Goal: Check status: Check status

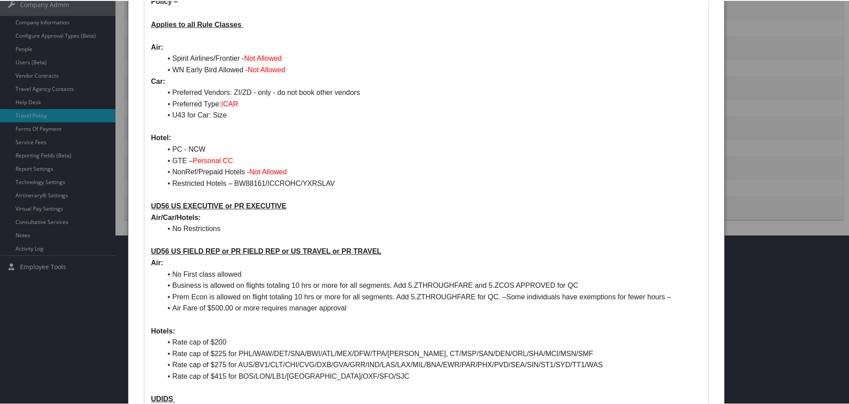
scroll to position [178, 0]
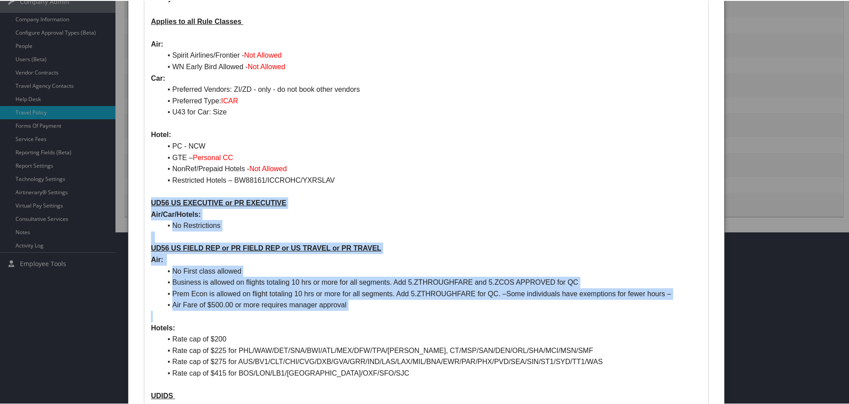
drag, startPoint x: 150, startPoint y: 198, endPoint x: 328, endPoint y: 321, distance: 215.9
click at [328, 321] on div "NIELSEN COMPANY CA0000004954 – MCT Non-Profiled : Booked by admin and they use …" at bounding box center [426, 270] width 564 height 749
copy div "UD56 US EXECUTIVE or PR EXECUTIVE Air/Car/Hotels: No Restrictions UD56 US FIELD…"
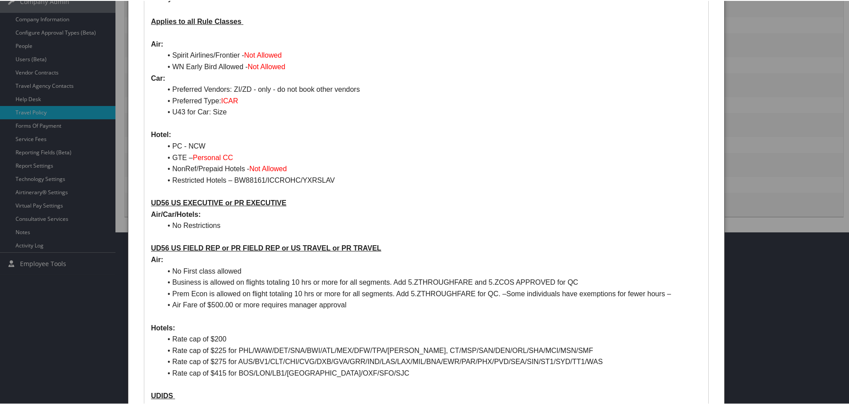
click at [497, 190] on p at bounding box center [426, 191] width 550 height 12
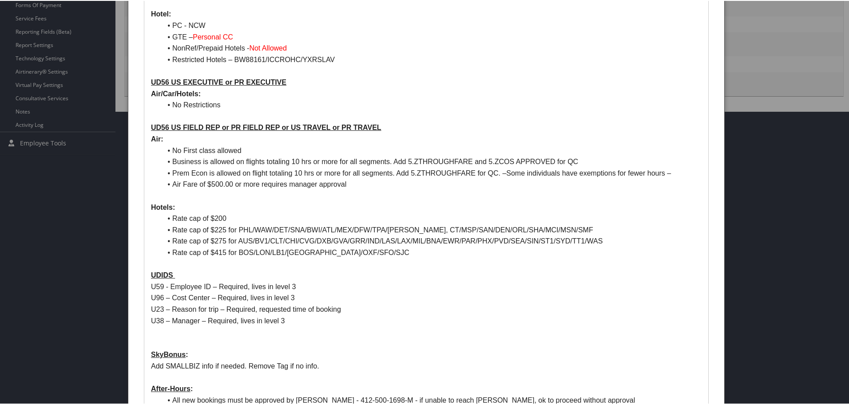
scroll to position [311, 0]
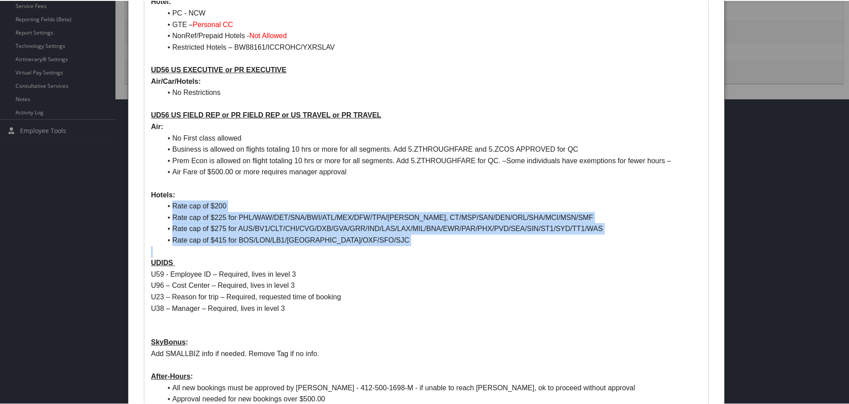
drag, startPoint x: 173, startPoint y: 204, endPoint x: 377, endPoint y: 245, distance: 208.4
click at [377, 245] on div "NIELSEN COMPANY CA0000004954 – MCT Non-Profiled : Booked by admin and they use …" at bounding box center [426, 137] width 564 height 749
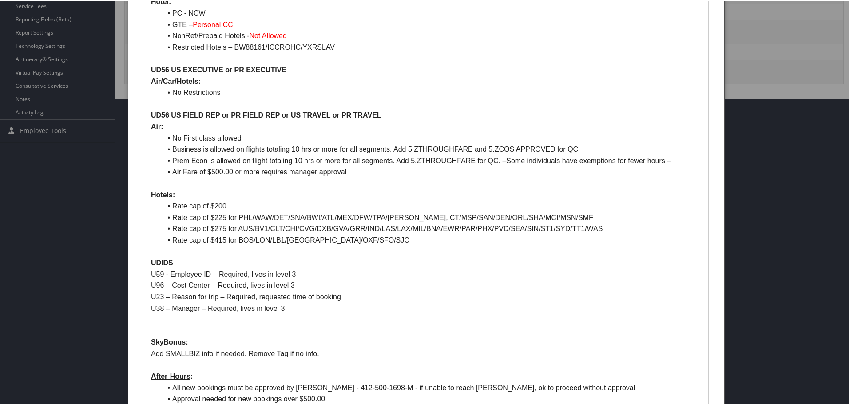
click at [464, 313] on p "U38 – Manager – Required, lives in level 3" at bounding box center [426, 308] width 550 height 12
drag, startPoint x: 520, startPoint y: 159, endPoint x: 541, endPoint y: 171, distance: 24.1
click at [541, 171] on ul "No First class allowed Business is allowed on flights totaling 10 hrs or more f…" at bounding box center [426, 154] width 550 height 45
copy ul "Some individuals have exemptions for fewer hours – Air Fare of $500.00 or more …"
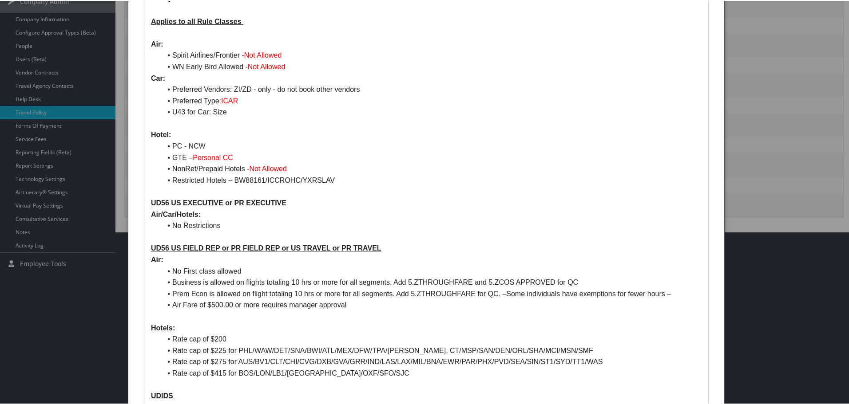
scroll to position [439, 0]
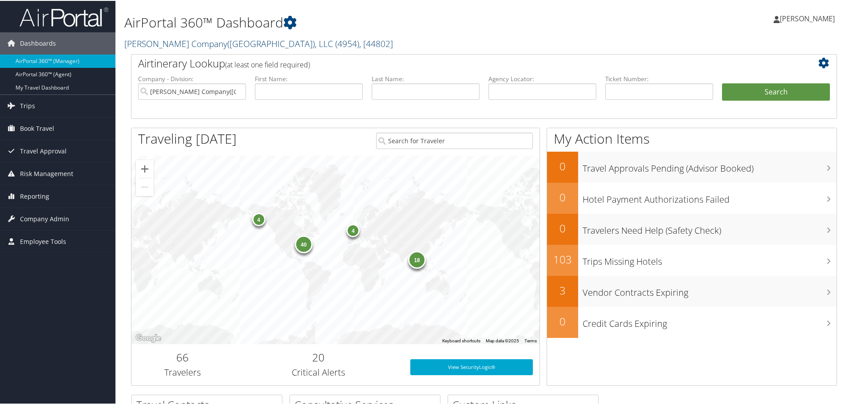
drag, startPoint x: 173, startPoint y: 44, endPoint x: 165, endPoint y: 44, distance: 7.6
click at [173, 44] on link "Nielsen Company(US), LLC ( 4954 ) , [ 44802 ]" at bounding box center [258, 43] width 269 height 12
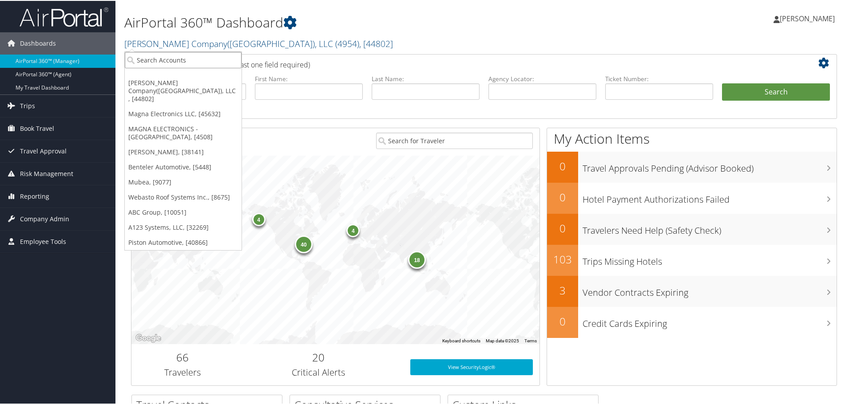
click at [158, 60] on input "search" at bounding box center [183, 59] width 117 height 16
type input "abc"
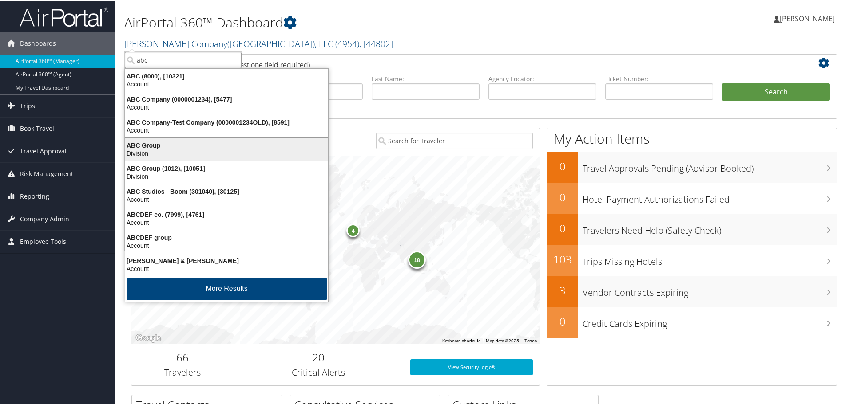
click at [154, 150] on div "Division" at bounding box center [227, 153] width 214 height 8
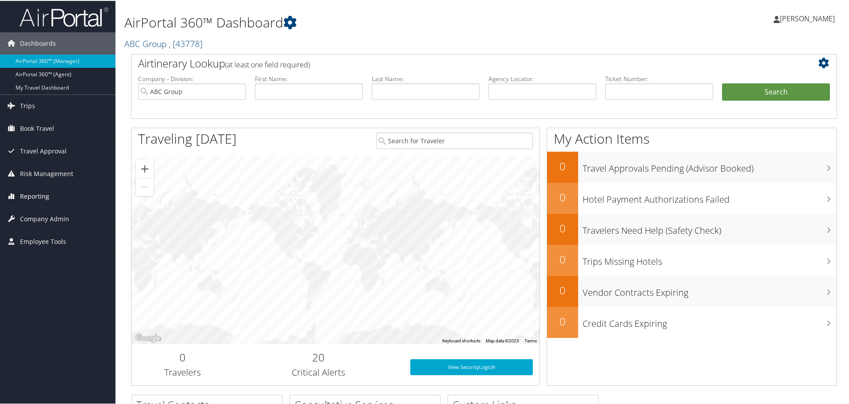
click at [32, 194] on span "Reporting" at bounding box center [34, 196] width 29 height 22
click at [40, 272] on span "Company Admin" at bounding box center [44, 272] width 49 height 22
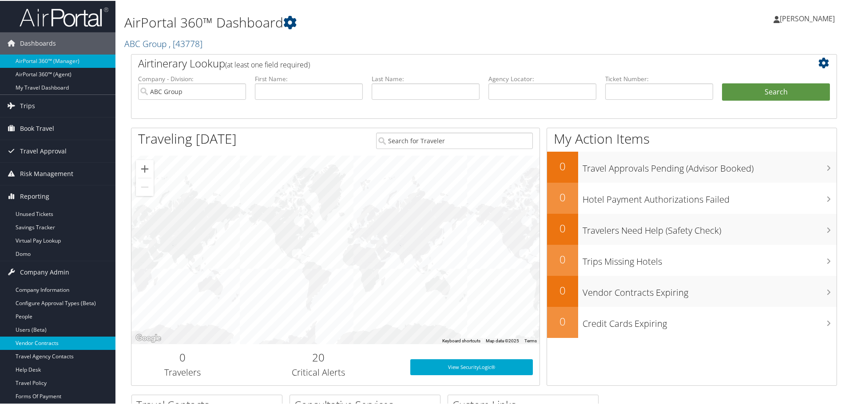
click at [40, 343] on link "Vendor Contracts" at bounding box center [57, 342] width 115 height 13
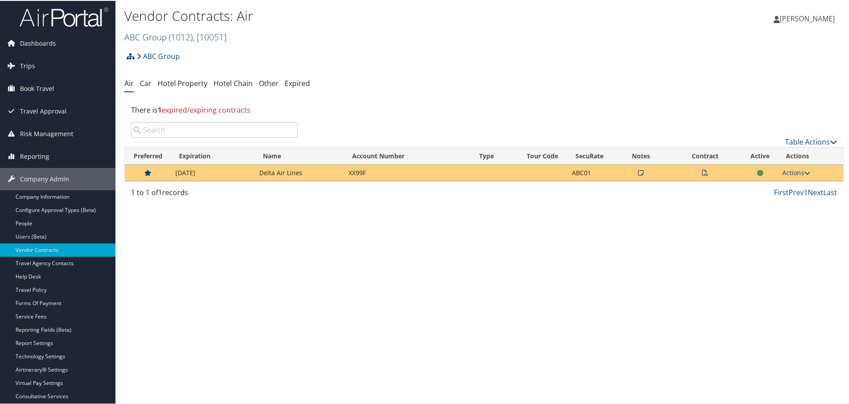
click at [642, 168] on td at bounding box center [640, 172] width 55 height 16
click at [638, 173] on icon at bounding box center [640, 172] width 5 height 6
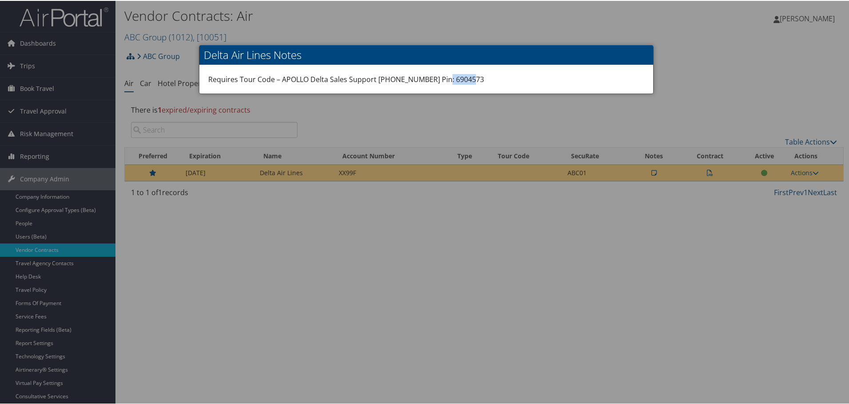
drag, startPoint x: 477, startPoint y: 74, endPoint x: 438, endPoint y: 80, distance: 39.9
click at [438, 80] on div "Requires Tour Code – APOLLO Delta Sales Support 866-325-7722 Pin: 6904573" at bounding box center [426, 78] width 454 height 28
copy div "6904573"
click at [465, 75] on div "Requires Tour Code – APOLLO Delta Sales Support [PHONE_NUMBER] Pin: 6904573" at bounding box center [426, 78] width 454 height 28
drag, startPoint x: 465, startPoint y: 76, endPoint x: 437, endPoint y: 83, distance: 29.0
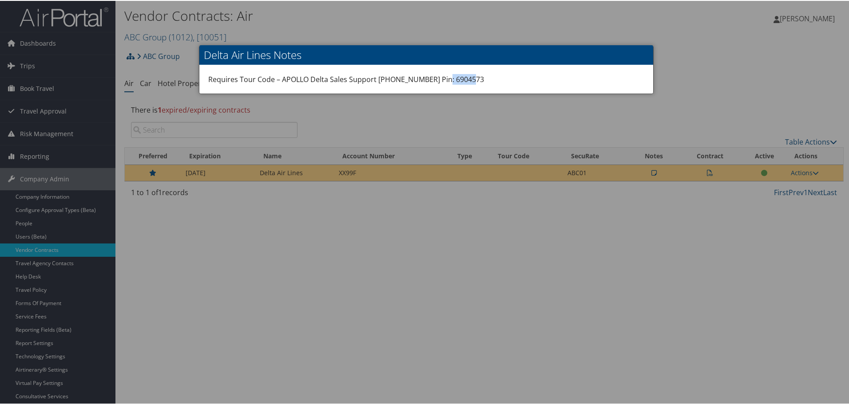
click at [437, 83] on div "Requires Tour Code – APOLLO Delta Sales Support [PHONE_NUMBER] Pin: 6904573" at bounding box center [426, 78] width 454 height 28
copy div "6904573"
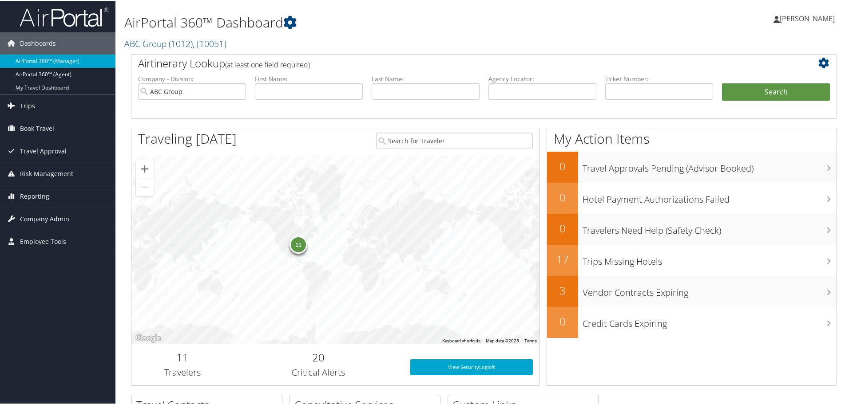
click at [49, 220] on span "Company Admin" at bounding box center [44, 218] width 49 height 22
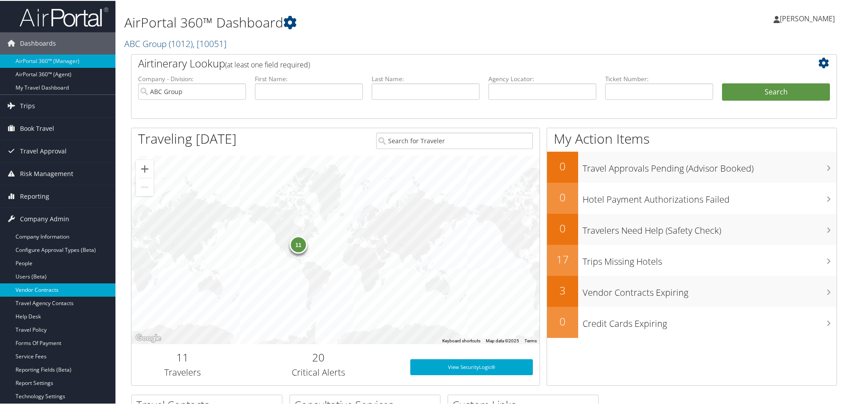
click at [47, 293] on link "Vendor Contracts" at bounding box center [57, 289] width 115 height 13
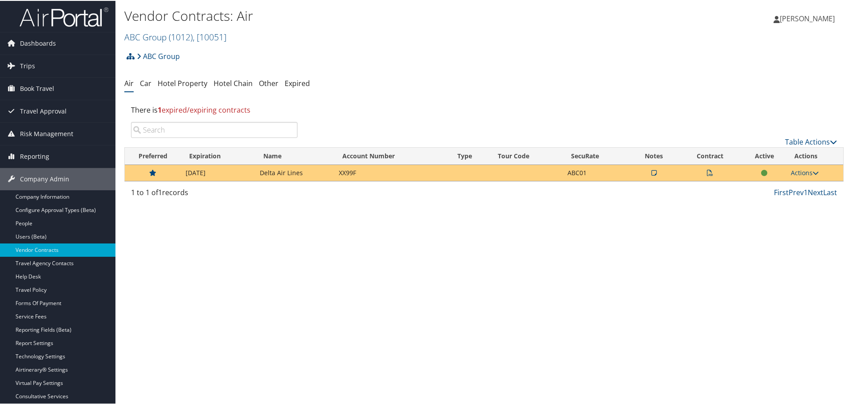
click at [651, 171] on icon at bounding box center [653, 172] width 5 height 6
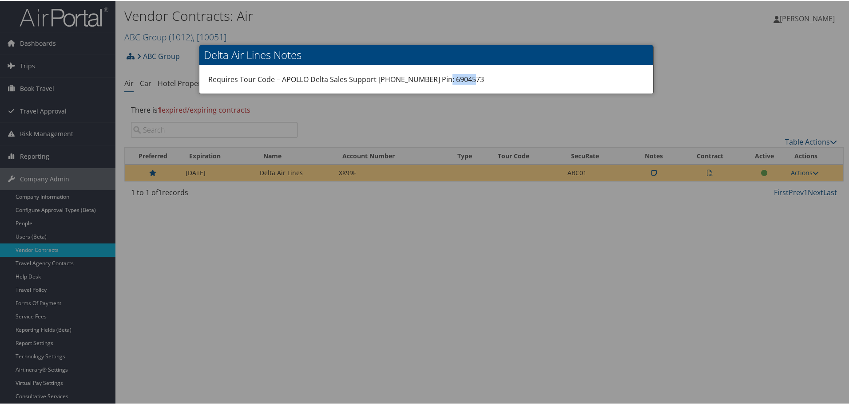
drag, startPoint x: 477, startPoint y: 79, endPoint x: 437, endPoint y: 83, distance: 40.6
click at [437, 83] on div "Requires Tour Code – APOLLO Delta Sales Support 866-325-7722 Pin: 6904573" at bounding box center [426, 78] width 454 height 28
copy div "6904573"
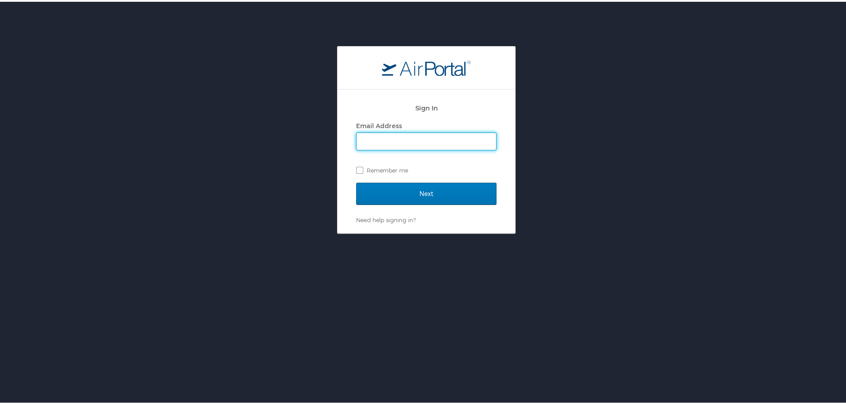
type input "ndavis@hmhf.com"
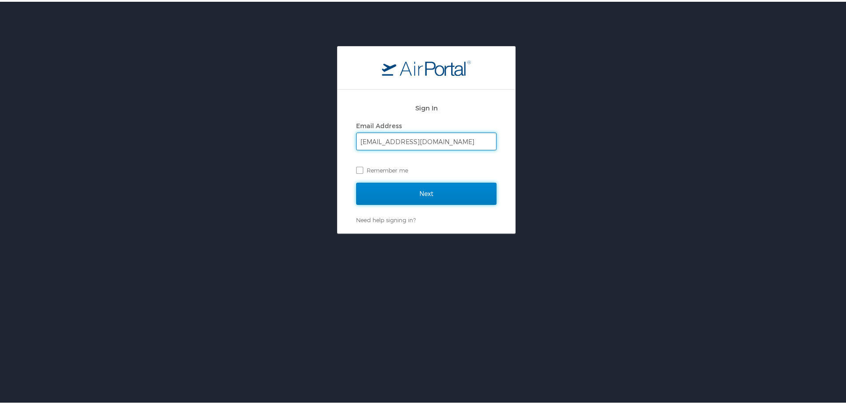
click at [395, 196] on input "Next" at bounding box center [426, 192] width 140 height 22
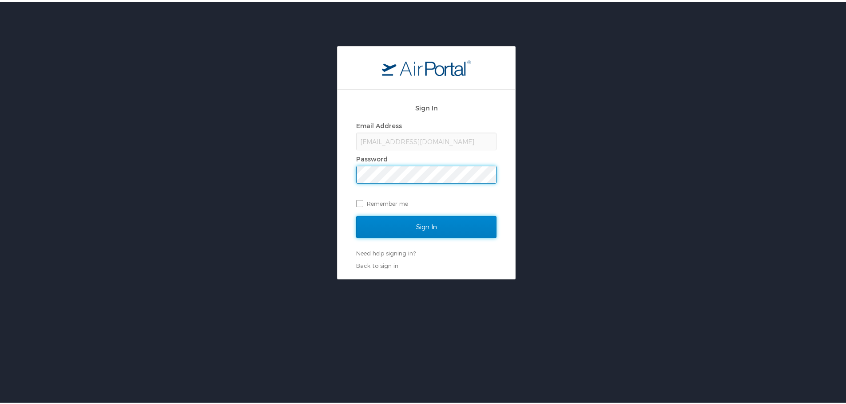
click at [429, 229] on input "Sign In" at bounding box center [426, 225] width 140 height 22
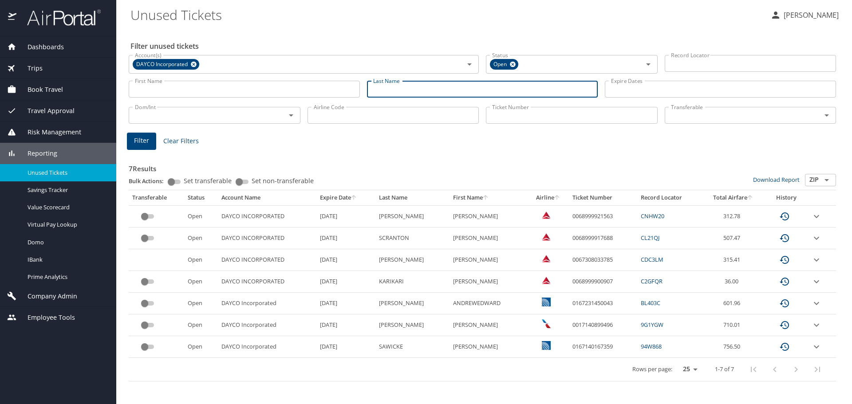
click at [400, 91] on input "Last Name" at bounding box center [482, 89] width 231 height 17
type input "RENNER"
click at [143, 139] on span "Filter" at bounding box center [141, 140] width 15 height 11
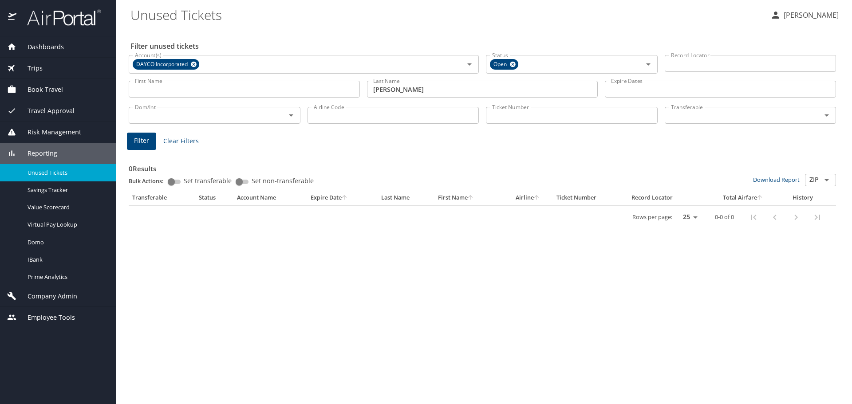
click at [699, 116] on input "Transferable" at bounding box center [738, 116] width 140 height 12
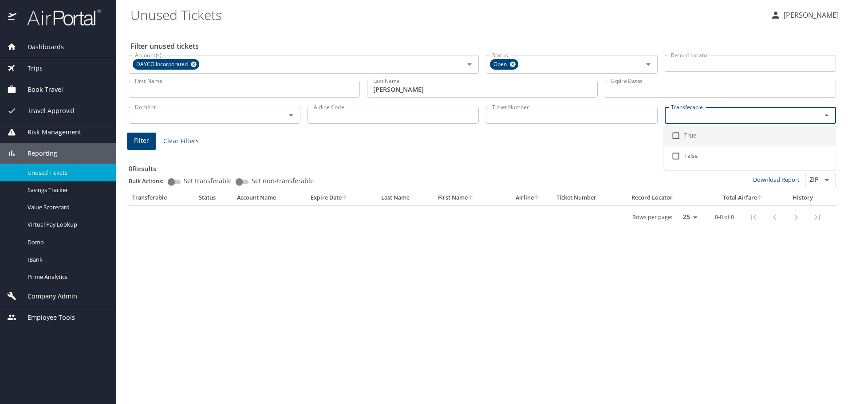
drag, startPoint x: 677, startPoint y: 135, endPoint x: 442, endPoint y: 104, distance: 237.6
click at [677, 134] on input "checkbox" at bounding box center [676, 135] width 17 height 17
checkbox input "true"
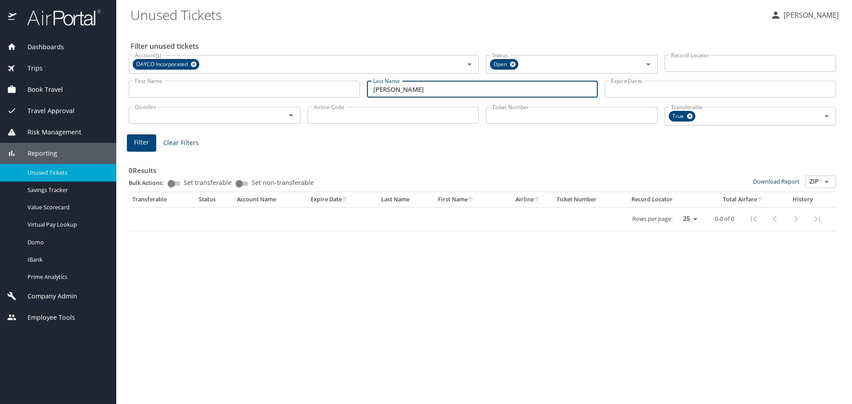
drag, startPoint x: 422, startPoint y: 95, endPoint x: 229, endPoint y: 75, distance: 193.7
click at [230, 77] on div "First Name First Name Last Name RENNER Last Name Expire Dates Expire Dates" at bounding box center [482, 90] width 715 height 32
click at [135, 138] on span "Filter" at bounding box center [141, 142] width 15 height 11
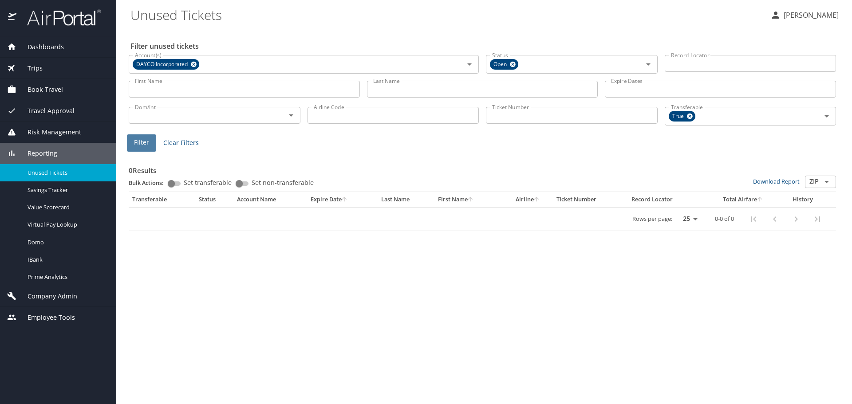
click at [140, 140] on span "Filter" at bounding box center [141, 142] width 15 height 11
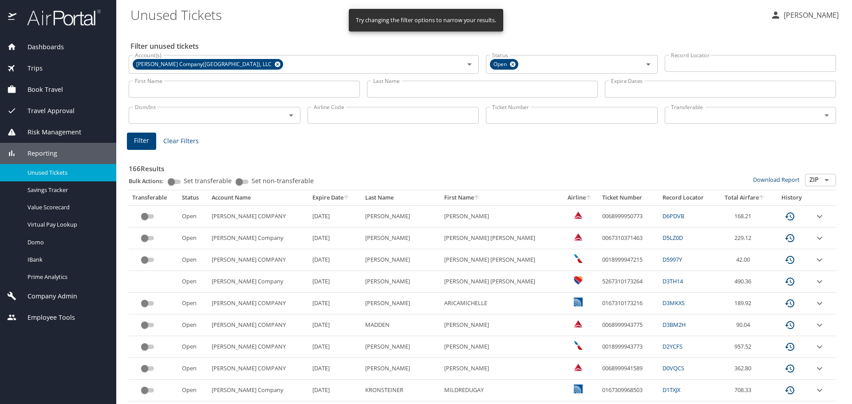
click at [403, 92] on input "Last Name" at bounding box center [482, 89] width 231 height 17
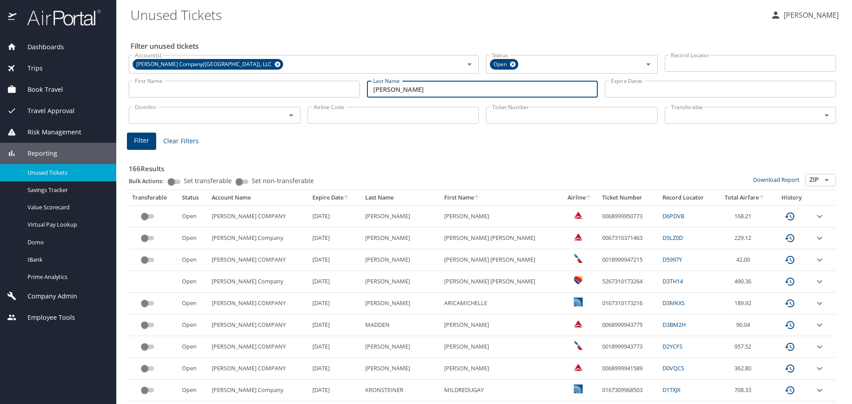
type input "[PERSON_NAME]"
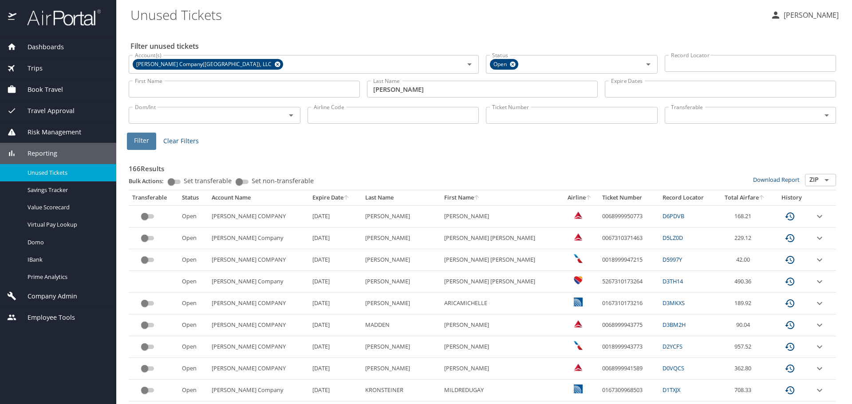
click at [136, 136] on span "Filter" at bounding box center [141, 140] width 15 height 11
